Goal: Book appointment/travel/reservation

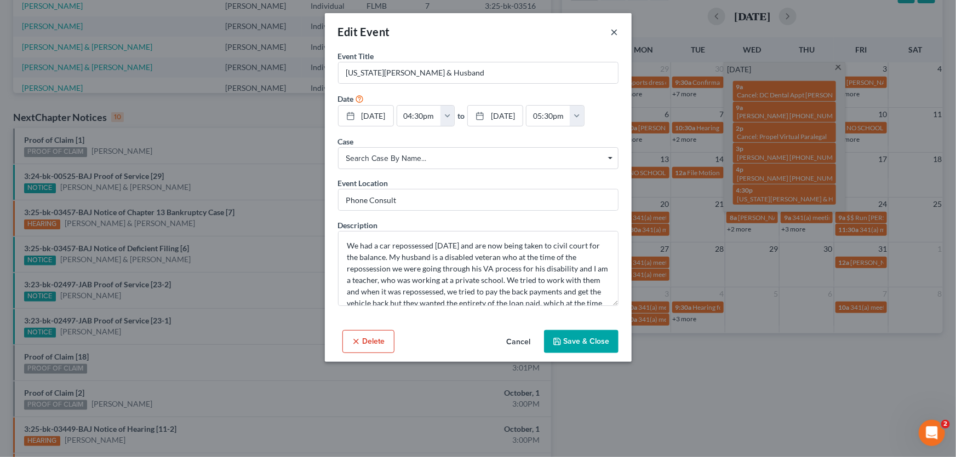
scroll to position [57, 0]
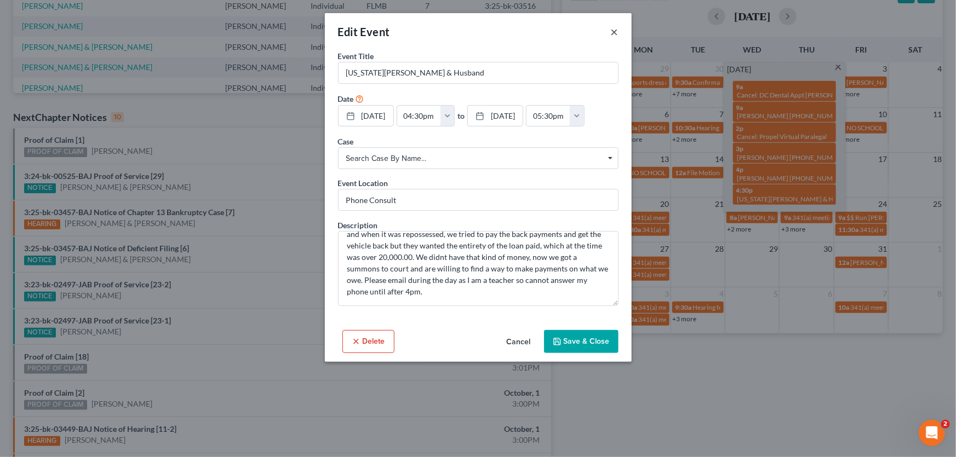
click at [611, 28] on button "×" at bounding box center [615, 31] width 8 height 13
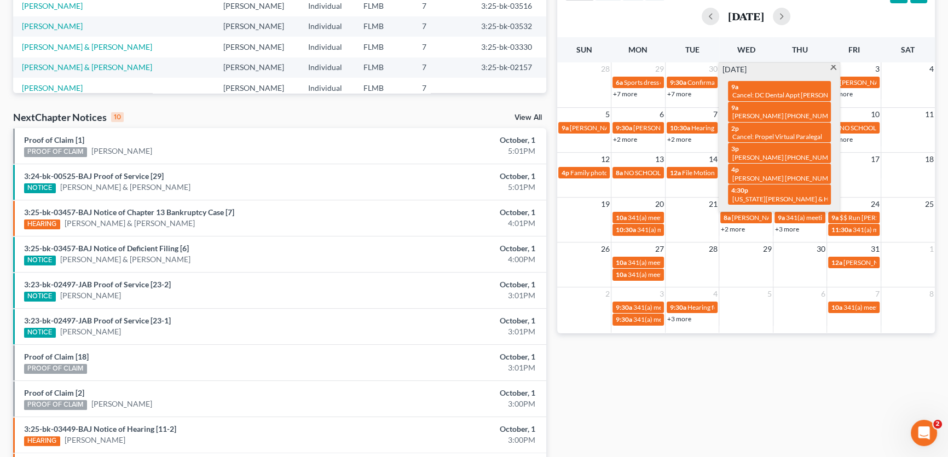
click at [674, 332] on div "2 3 4 5 6 7 8 9:30a 341(a) meeting for [PERSON_NAME] & [PERSON_NAME] 9:30a Hear…" at bounding box center [746, 310] width 378 height 46
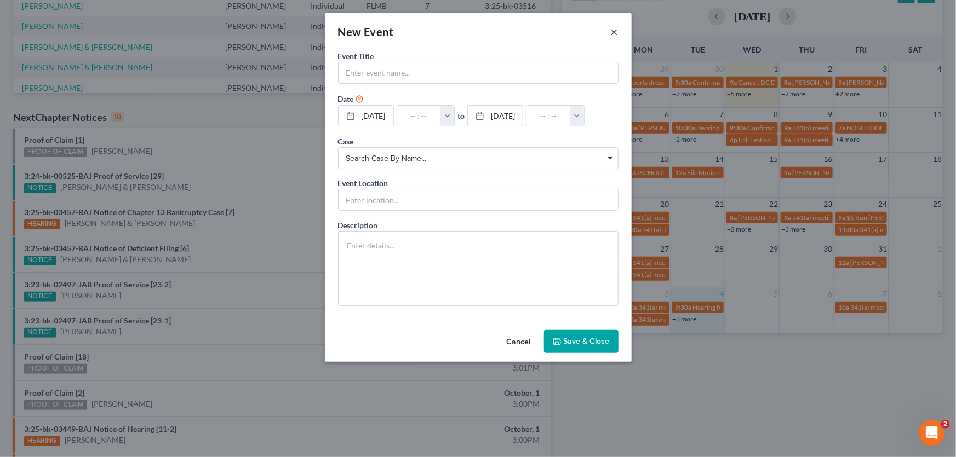
click at [614, 31] on button "×" at bounding box center [615, 31] width 8 height 13
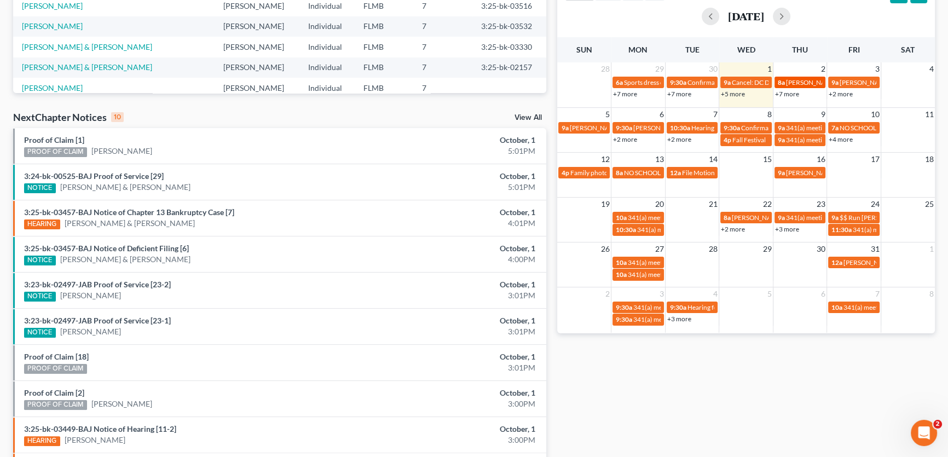
click at [799, 83] on span "[PERSON_NAME] [PHONE_NUMBER]" at bounding box center [841, 82] width 111 height 8
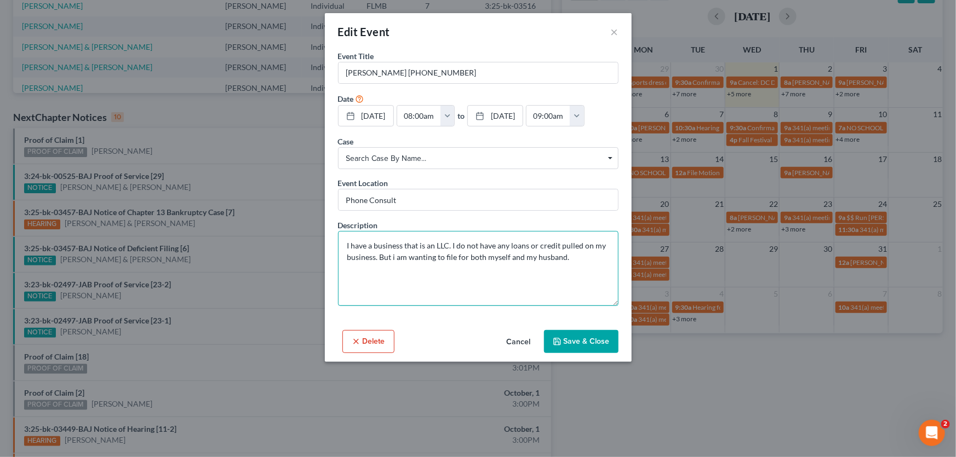
click at [432, 244] on textarea "I have a business that is an LLC. I do not have any loans or credit pulled on m…" at bounding box center [478, 268] width 280 height 75
click at [617, 25] on button "×" at bounding box center [615, 31] width 8 height 13
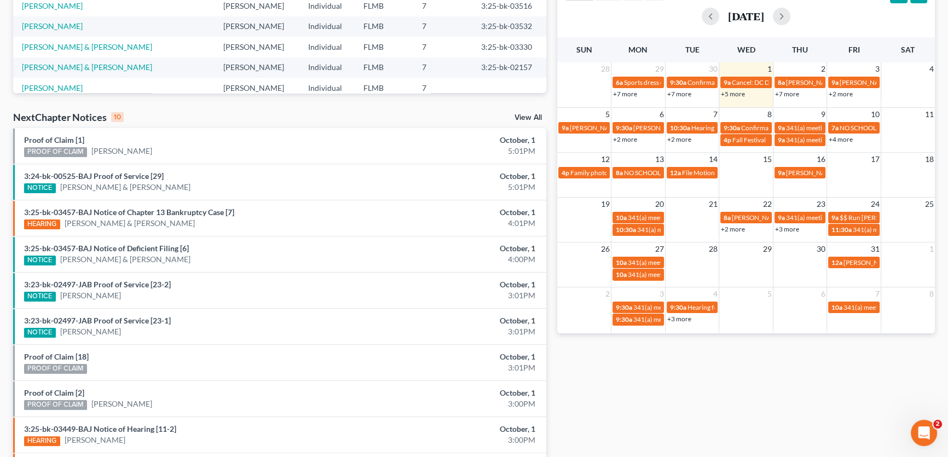
click at [735, 92] on link "+5 more" at bounding box center [733, 94] width 24 height 8
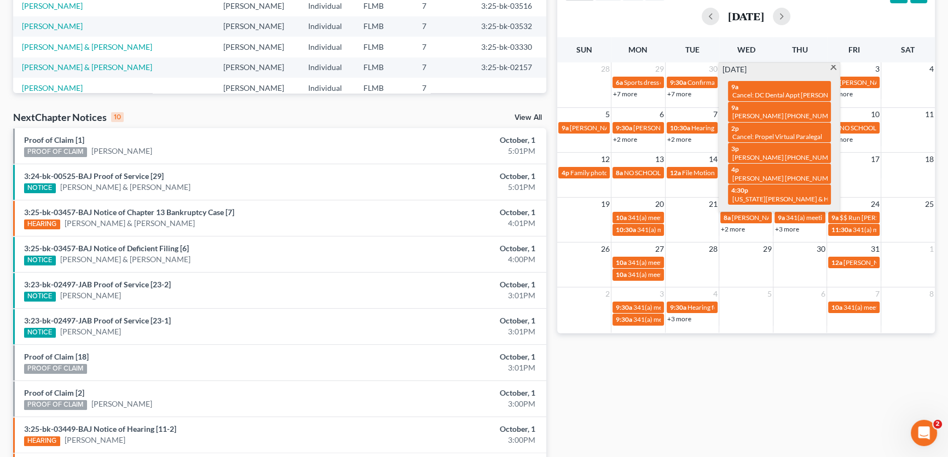
click at [827, 32] on div "month week day list [DATE] Sun Mon Tue Wed Thu Fri Sat 28 29 30 1 2 3 4 6a Spor…" at bounding box center [746, 156] width 378 height 356
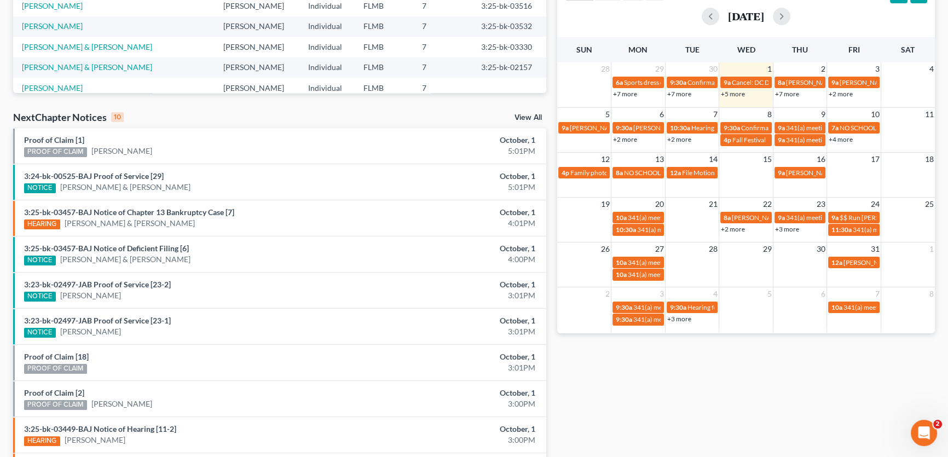
click at [789, 93] on link "+7 more" at bounding box center [787, 94] width 24 height 8
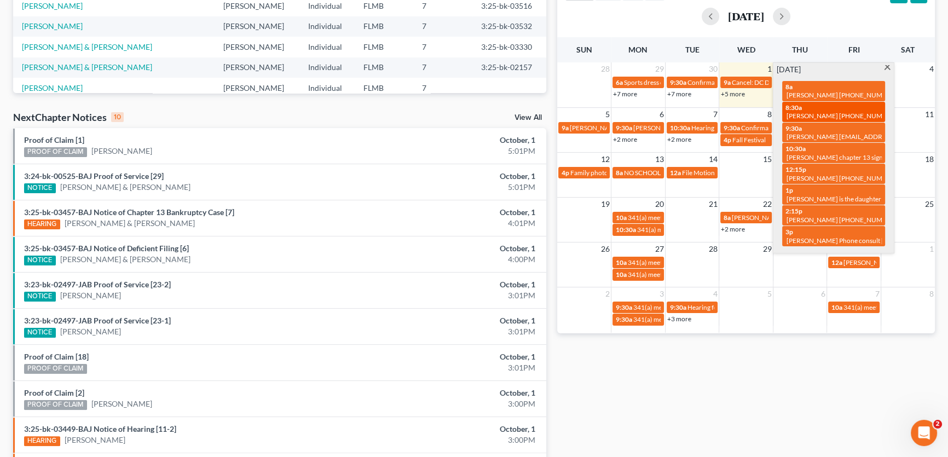
click at [809, 112] on span "[PERSON_NAME] [PHONE_NUMBER]" at bounding box center [842, 116] width 111 height 8
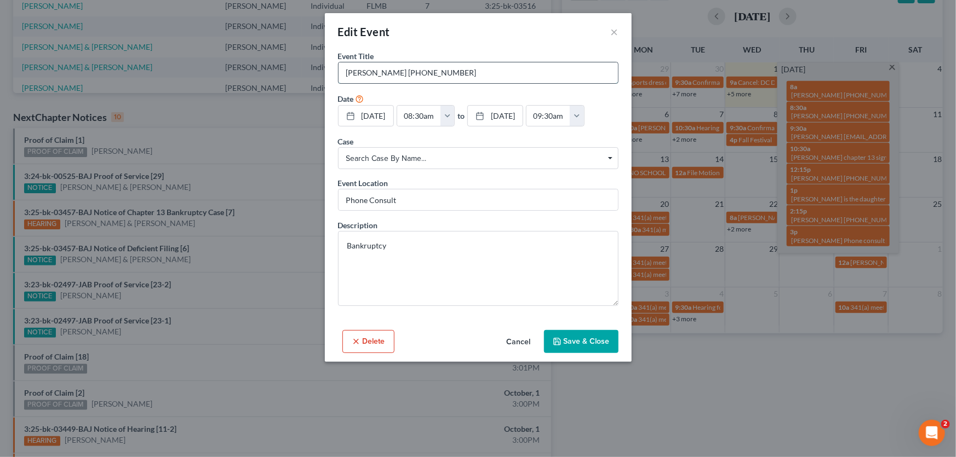
drag, startPoint x: 481, startPoint y: 74, endPoint x: 490, endPoint y: 65, distance: 12.8
click at [490, 65] on input "[PERSON_NAME] [PHONE_NUMBER]" at bounding box center [477, 72] width 279 height 21
click at [488, 72] on input "[PERSON_NAME] [PHONE_NUMBER]" at bounding box center [477, 72] width 279 height 21
click at [612, 35] on button "×" at bounding box center [615, 31] width 8 height 13
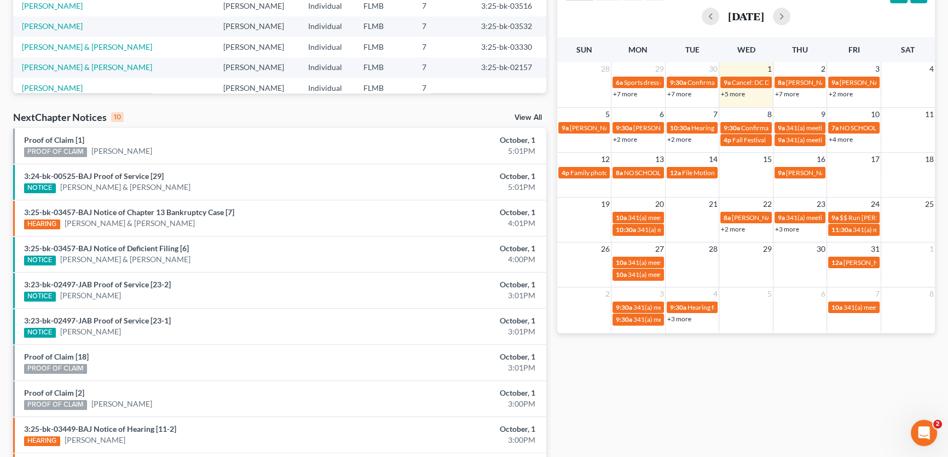
click at [858, 26] on div "[DATE]" at bounding box center [746, 16] width 363 height 26
click at [841, 94] on link "+2 more" at bounding box center [841, 94] width 24 height 8
click at [844, 20] on div "[DATE]" at bounding box center [746, 17] width 363 height 18
click at [848, 71] on td "3" at bounding box center [854, 68] width 54 height 13
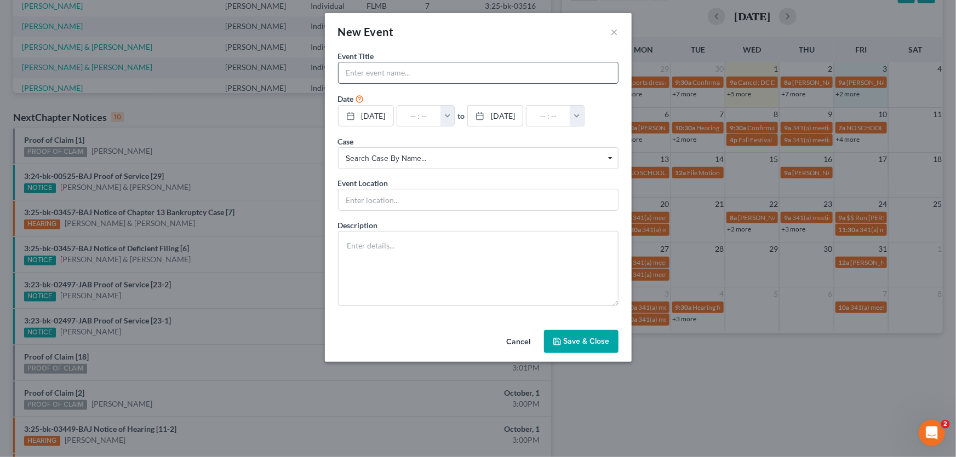
click at [411, 75] on input "text" at bounding box center [477, 72] width 279 height 21
type input "[PERSON_NAME] -"
click at [454, 118] on button "button" at bounding box center [447, 116] width 14 height 21
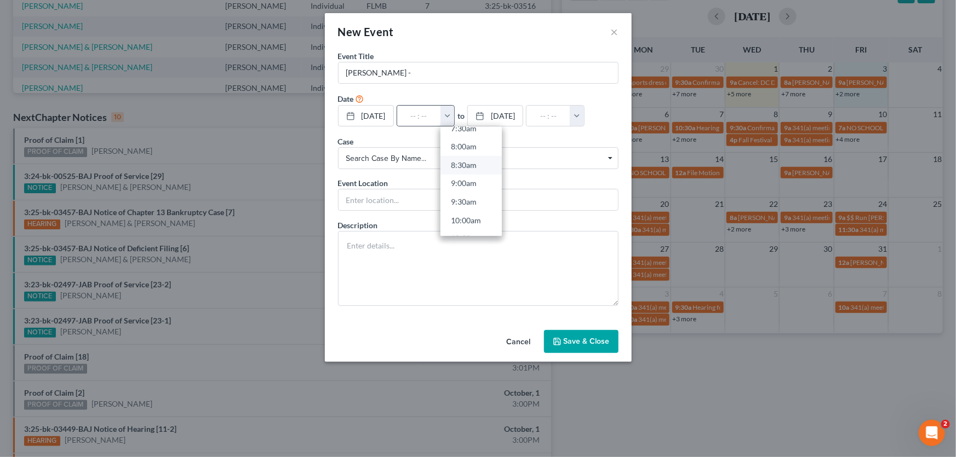
scroll to position [348, 0]
click at [475, 164] on link "10:00am" at bounding box center [470, 160] width 61 height 19
type input "10:00am"
type input "11:00am"
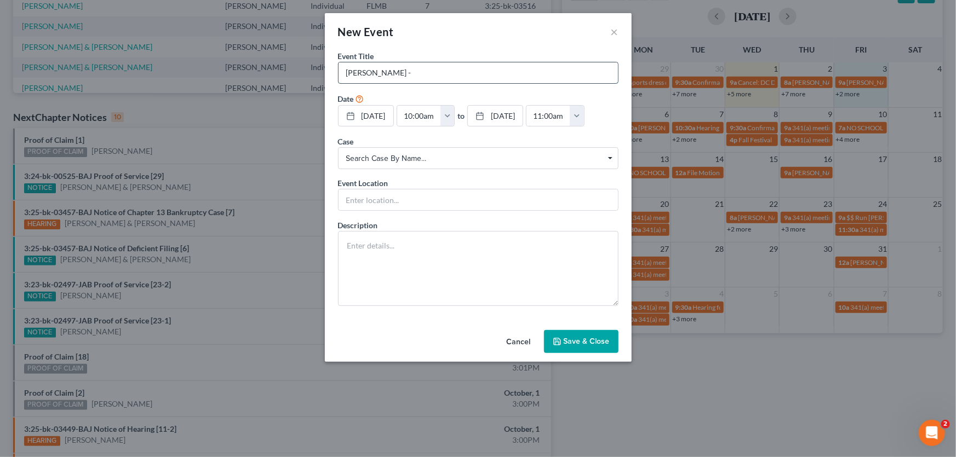
click at [477, 79] on input "[PERSON_NAME] -" at bounding box center [477, 72] width 279 height 21
type input "[PERSON_NAME] -904654-8933"
click at [594, 340] on button "Save & Close" at bounding box center [581, 341] width 74 height 23
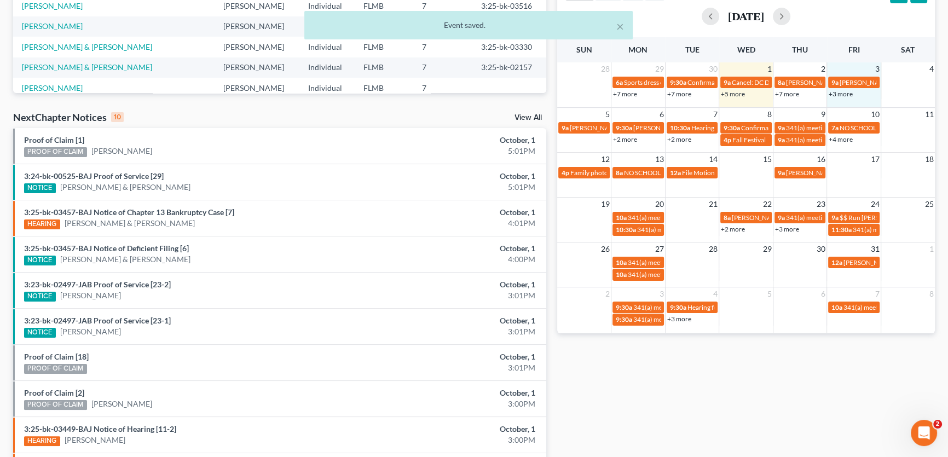
click at [796, 91] on link "+7 more" at bounding box center [787, 94] width 24 height 8
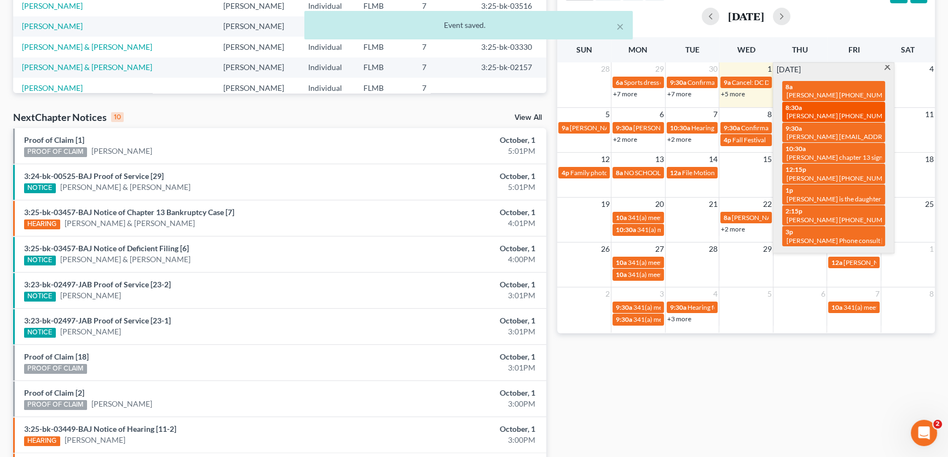
click at [809, 108] on div "8:30a [PERSON_NAME] [PHONE_NUMBER]" at bounding box center [834, 111] width 96 height 17
